Goal: Check status: Check status

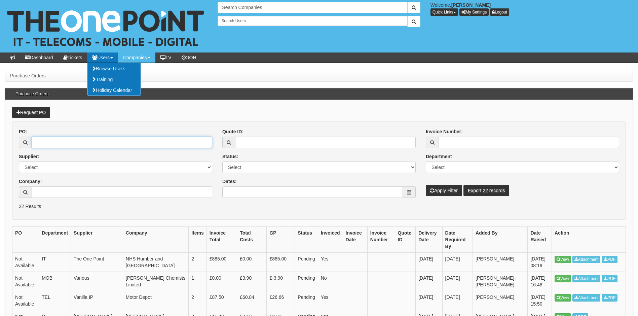
click at [57, 144] on input "PO:" at bounding box center [122, 142] width 181 height 11
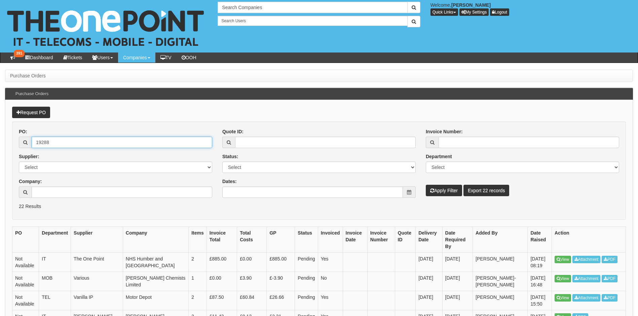
type input "19288"
click at [426, 185] on button "Apply Filter" at bounding box center [444, 190] width 36 height 11
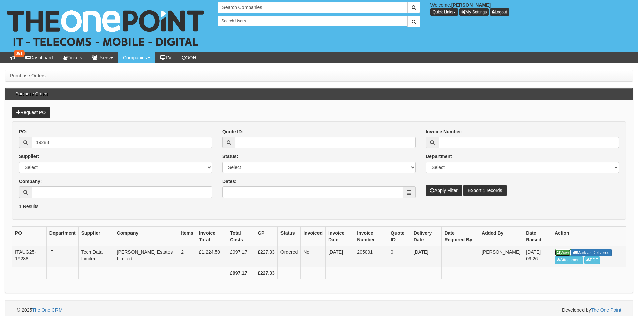
click at [560, 249] on link "View" at bounding box center [563, 252] width 16 height 7
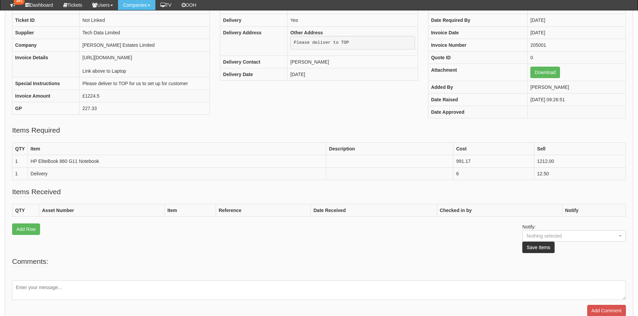
scroll to position [125, 0]
